Goal: Task Accomplishment & Management: Manage account settings

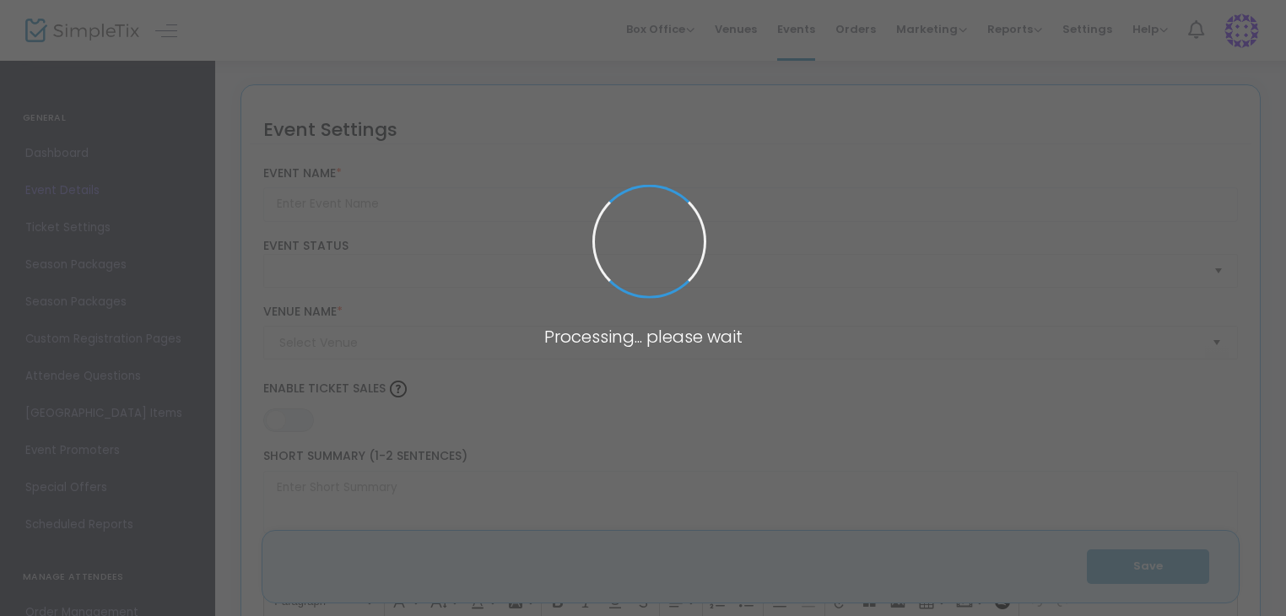
type input "Terror On Route 66 - 2025 Daily Admission"
type textarea "WE ARE BACK! [US_STATE]'s most INTENSE haunted house! Test your fate with our T…"
type input "4.2300 %"
type input "Buy Tickets"
type input "Terror On Route 66"
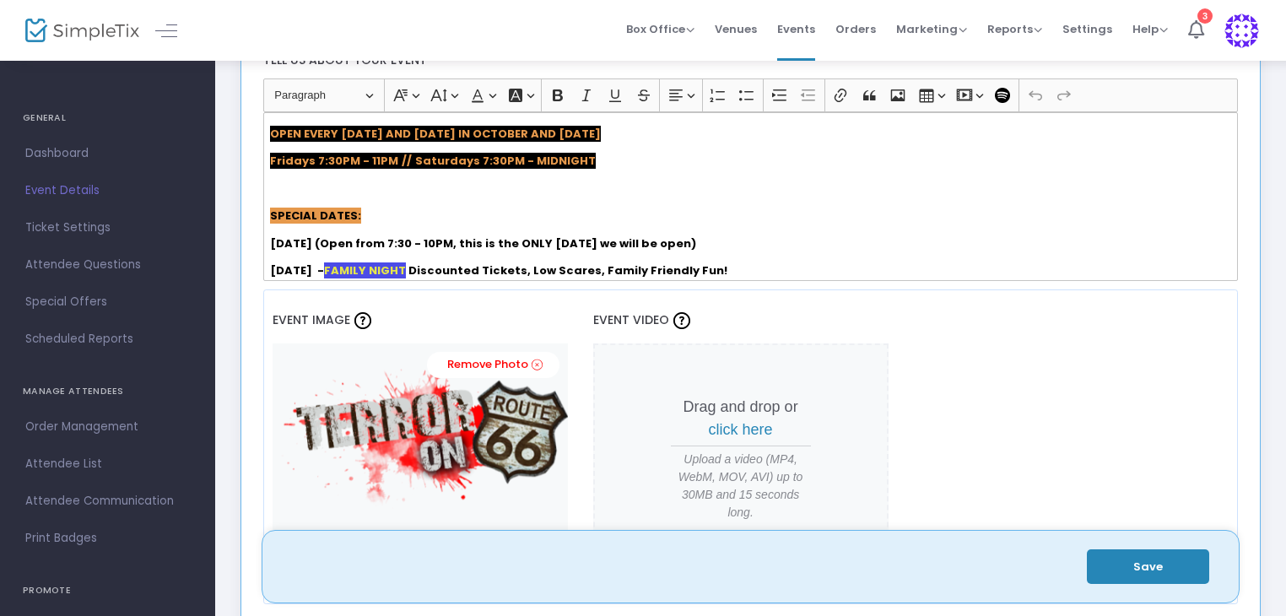
scroll to position [169, 0]
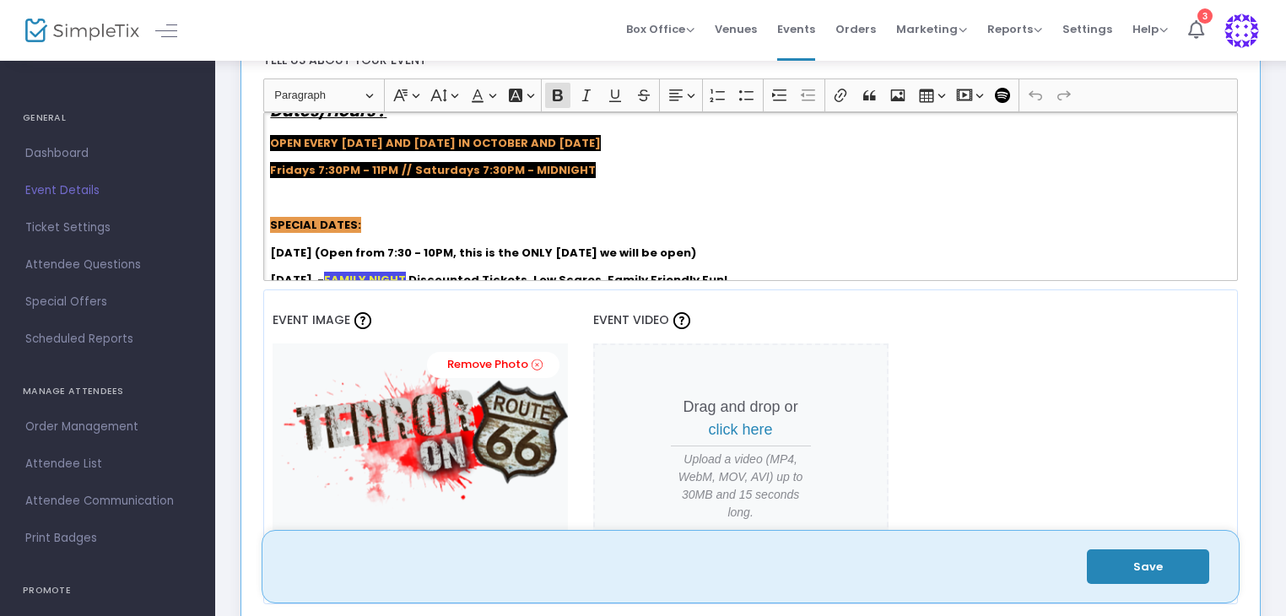
drag, startPoint x: 715, startPoint y: 251, endPoint x: 500, endPoint y: 249, distance: 215.2
click at [500, 249] on strong "[DATE] (Open from 7:30 - 10PM, this is the ONLY [DATE] we will be open)" at bounding box center [483, 253] width 426 height 16
click at [317, 251] on strong "[DATE] (Open from 7:30 - 10PM,)" at bounding box center [366, 253] width 192 height 16
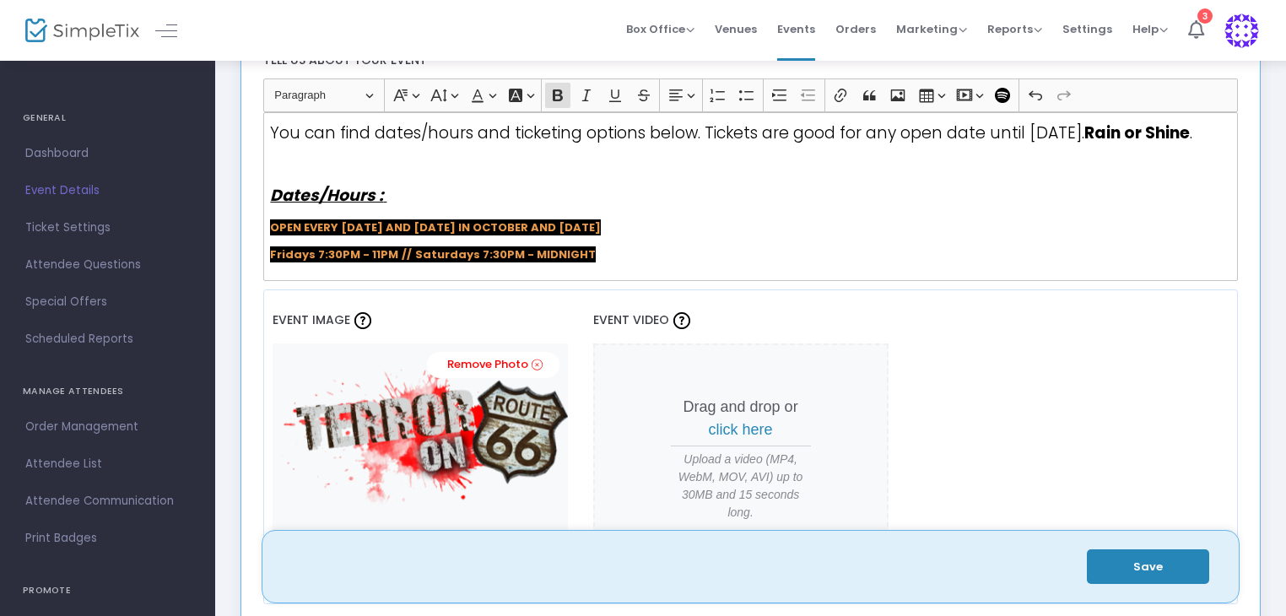
click at [649, 224] on p "OPEN EVERY [DATE] AND [DATE] IN OCTOBER AND [DATE]" at bounding box center [750, 227] width 960 height 17
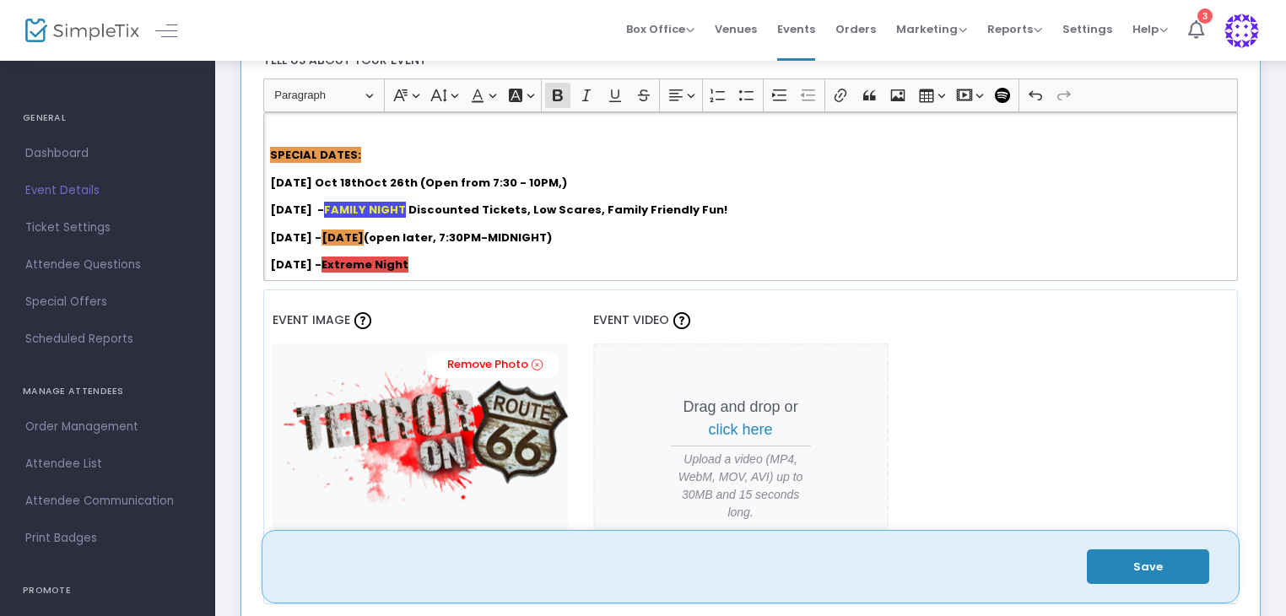
scroll to position [253, 0]
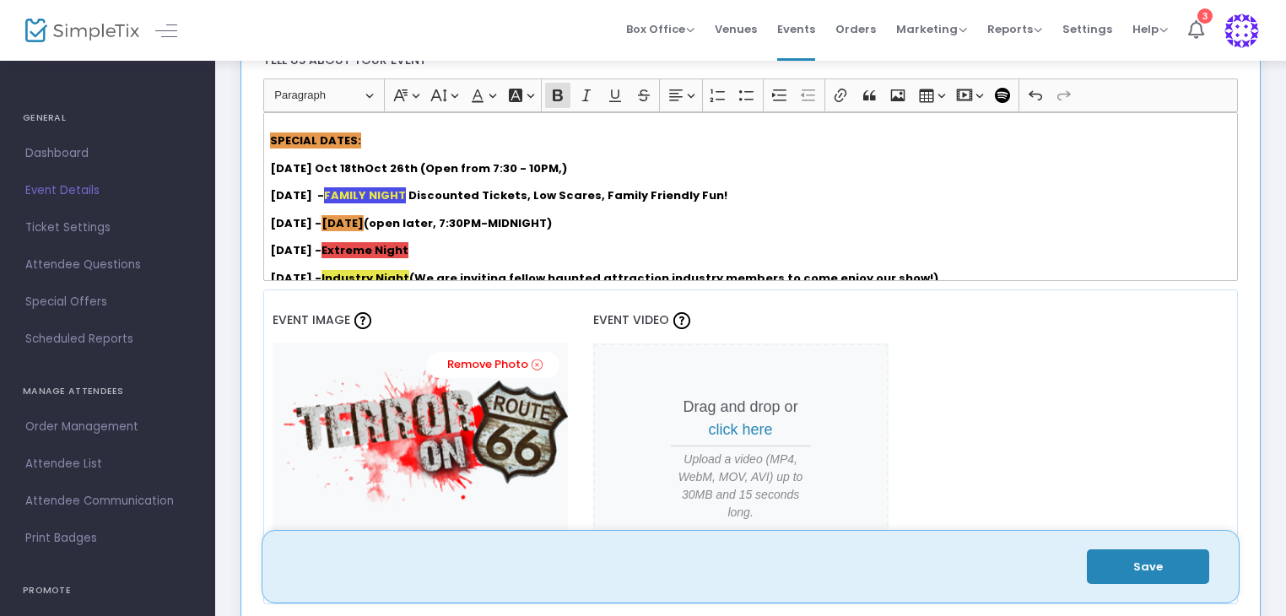
click at [344, 163] on strong "[DATE] Oct 18thOct 26th (Open from 7:30 - 10PM,)" at bounding box center [418, 168] width 297 height 16
click at [348, 164] on strong "[DATE] Oct 18thOct 26th (Open from 7:30 - 10PM,)" at bounding box center [418, 168] width 297 height 16
click at [364, 166] on strong "[DATE] Oct 19thOct 26th (Open from 7:30 - 10PM,)" at bounding box center [419, 168] width 298 height 16
click at [359, 167] on strong "[DATE] Oct 19thOct 26th (Open from 7:30 - 10PM,)" at bounding box center [419, 168] width 298 height 16
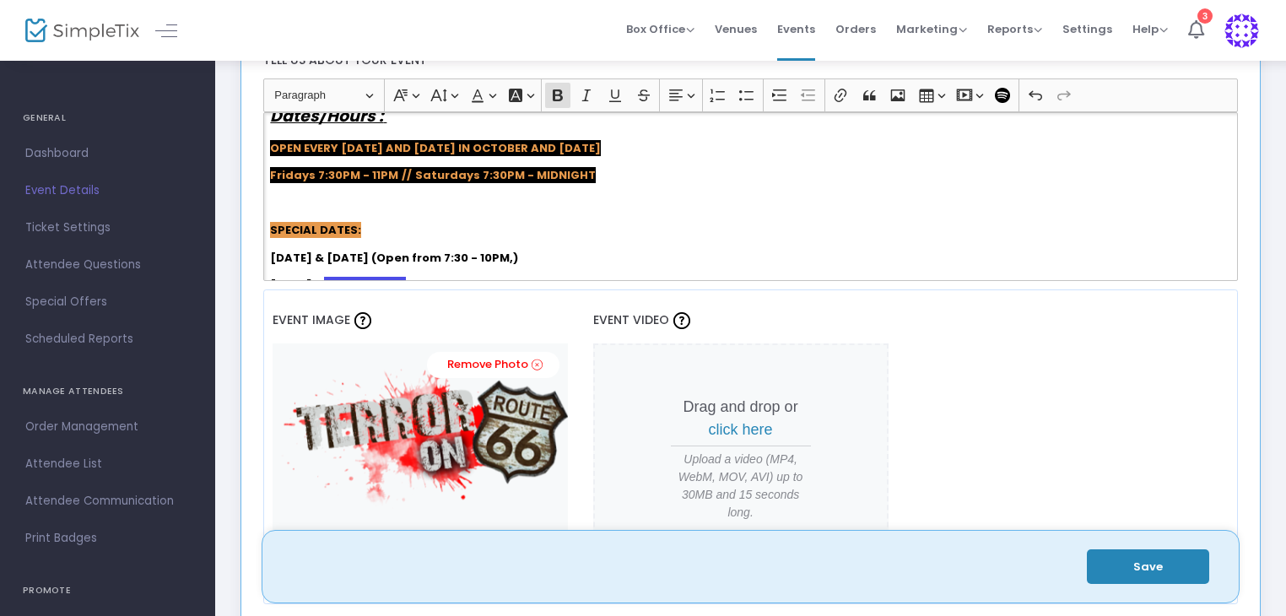
scroll to position [169, 0]
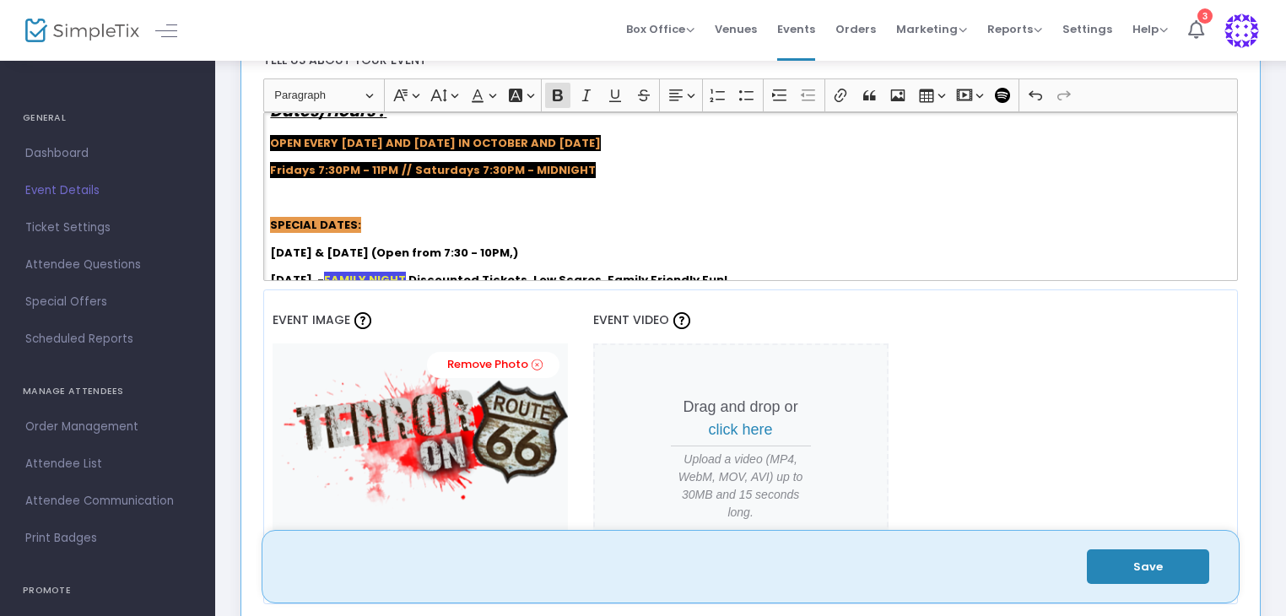
click at [309, 251] on strong "[DATE] & [DATE] (Open from 7:30 - 10PM,)" at bounding box center [394, 253] width 248 height 16
click at [310, 248] on strong "[DATE] & [DATE] (Open from 7:30 - 10PM,)" at bounding box center [394, 253] width 248 height 16
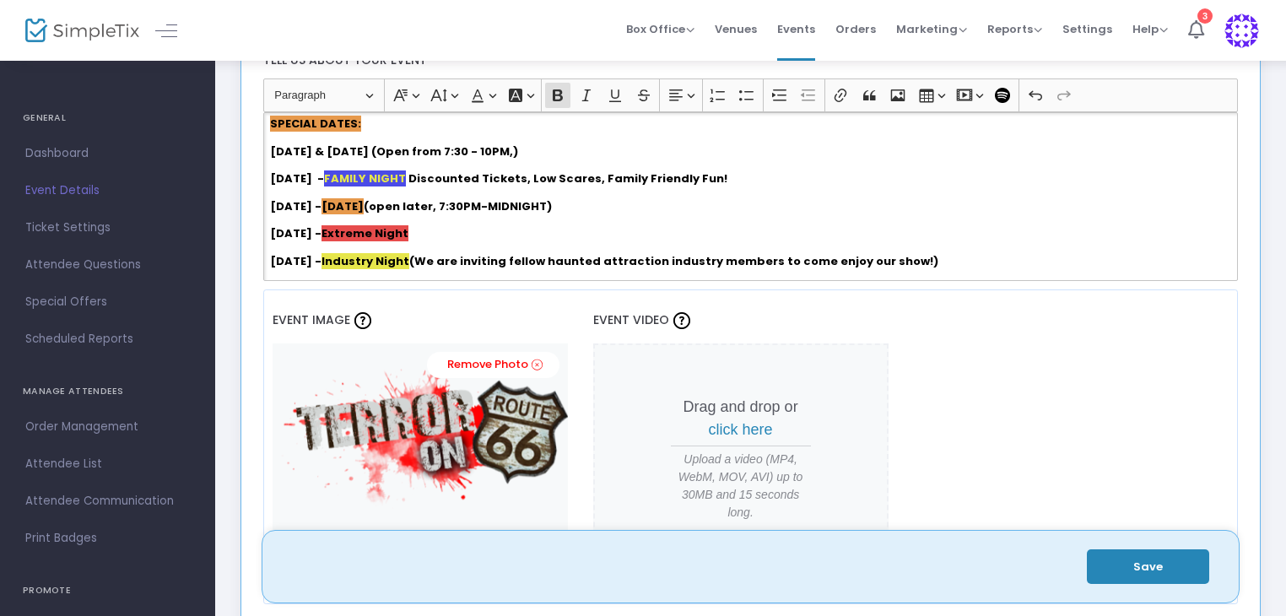
scroll to position [253, 0]
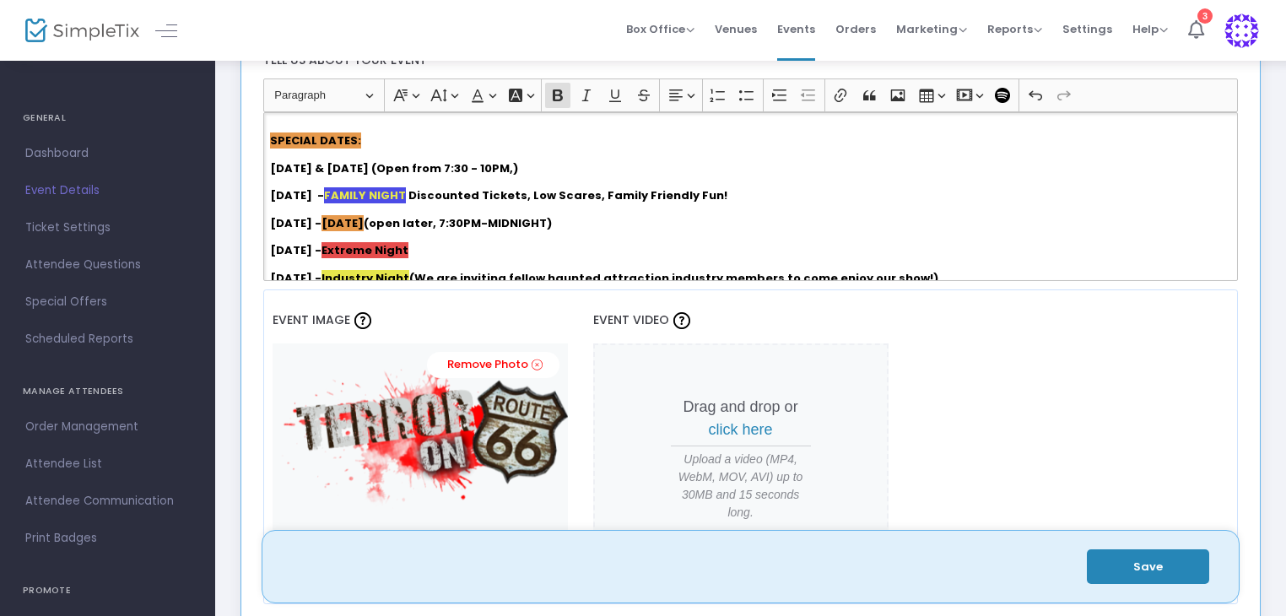
click at [518, 163] on strong "[DATE] & [DATE] (Open from 7:30 - 10PM,)" at bounding box center [394, 168] width 248 height 16
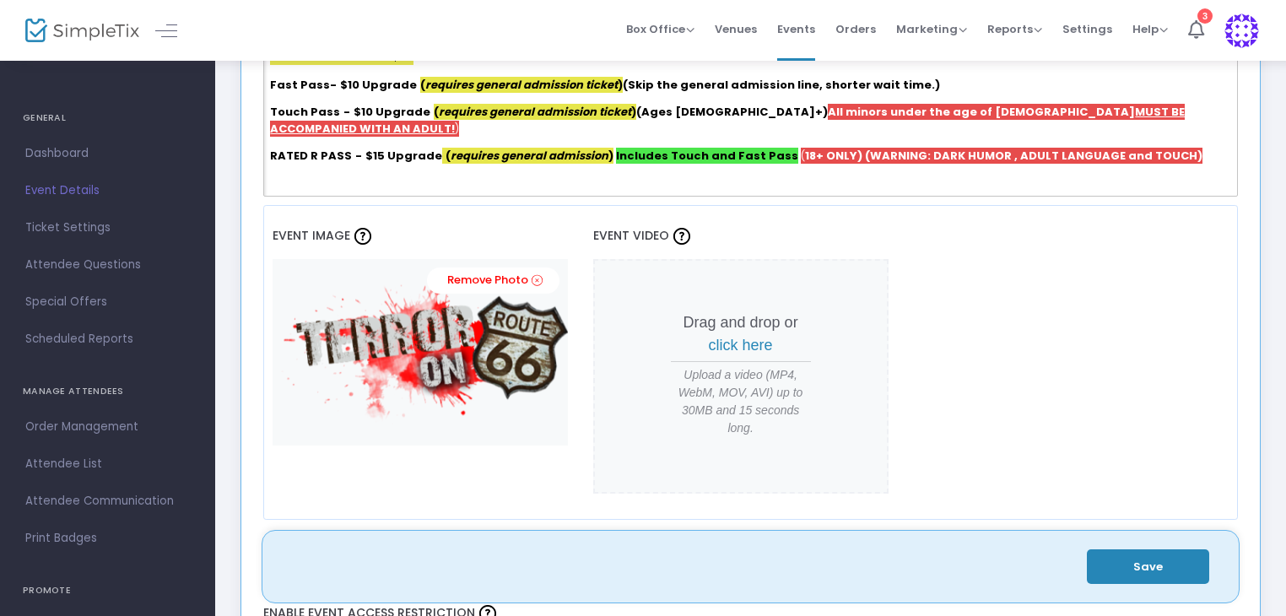
scroll to position [483, 0]
